Goal: Information Seeking & Learning: Learn about a topic

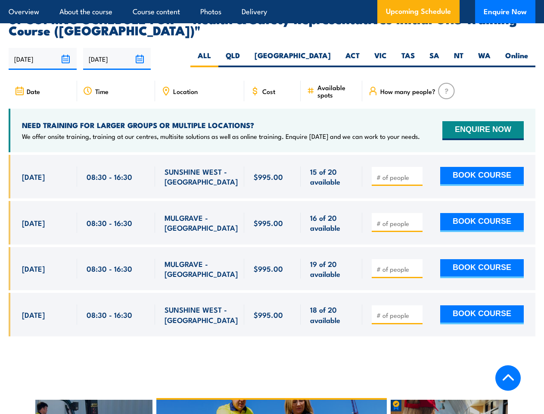
click at [272, 0] on article "Overview About the course Course content Photos Delivery Upcoming Schedule Enqu…" at bounding box center [272, 11] width 527 height 23
click at [43, 48] on input "[DATE]" at bounding box center [43, 59] width 68 height 22
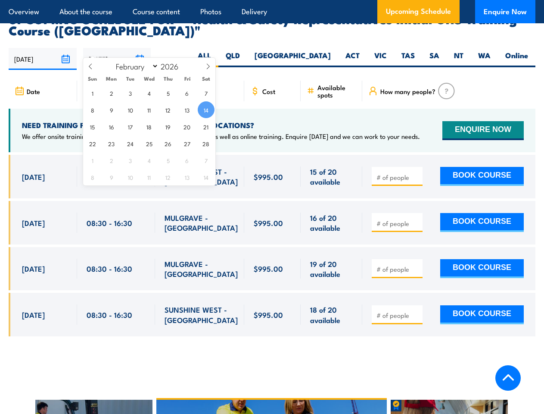
click at [117, 48] on input "[DATE]" at bounding box center [117, 59] width 68 height 22
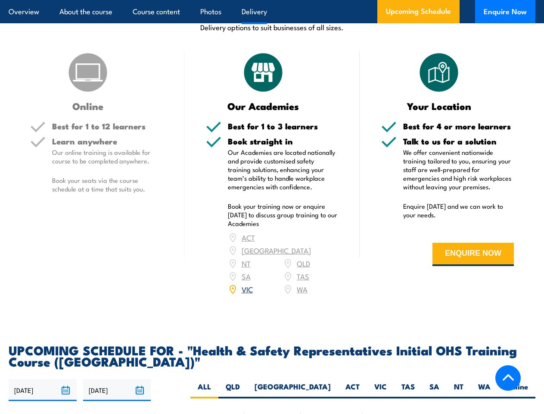
click at [272, 0] on article "Overview About the course Course content Photos Delivery Upcoming Schedule Enqu…" at bounding box center [272, 11] width 527 height 23
click at [43, 379] on input "[DATE]" at bounding box center [43, 390] width 68 height 22
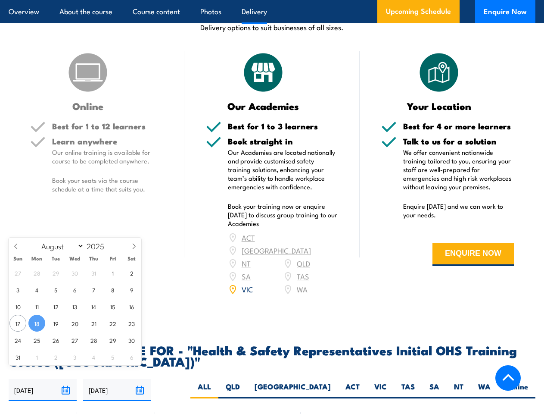
click at [117, 379] on input "[DATE]" at bounding box center [117, 390] width 68 height 22
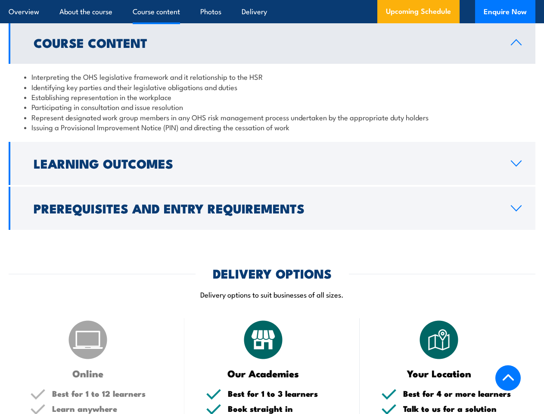
click at [272, 0] on article "Overview About the course Course content Photos Delivery Upcoming Schedule Enqu…" at bounding box center [272, 11] width 527 height 23
click at [272, 42] on h2 "Course Content" at bounding box center [266, 42] width 464 height 11
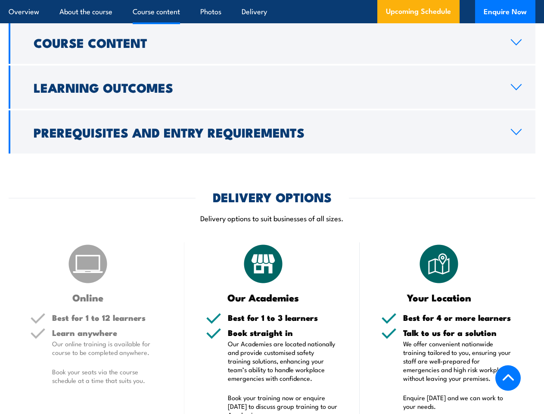
click at [272, 163] on div "COURSES > Work Health & Safety Training (WHS) Health & Safety Representatives I…" at bounding box center [272, 292] width 544 height 2388
click at [272, 208] on div "DELIVERY OPTIONS Delivery options to suit businesses of all sizes." at bounding box center [272, 212] width 527 height 43
